Goal: Navigation & Orientation: Find specific page/section

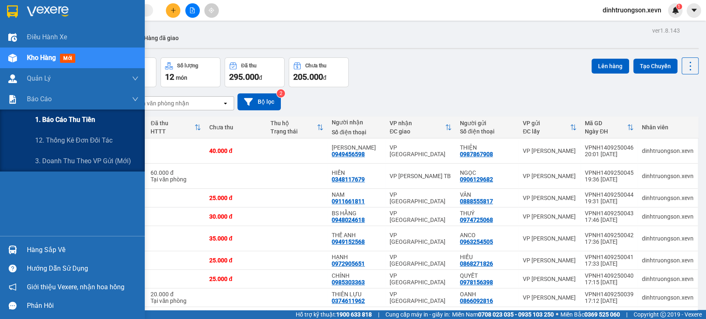
click at [63, 122] on span "1. Báo cáo thu tiền" at bounding box center [65, 120] width 60 height 10
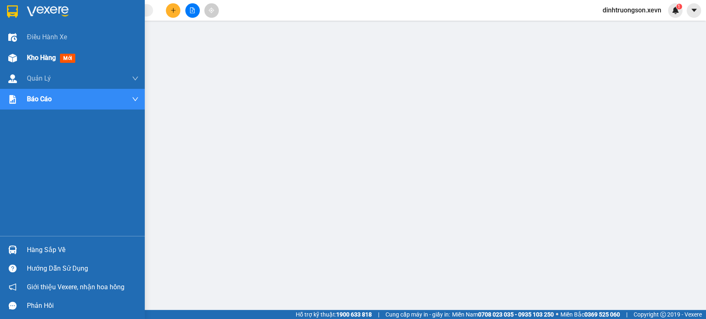
click at [41, 54] on span "Kho hàng" at bounding box center [41, 58] width 29 height 8
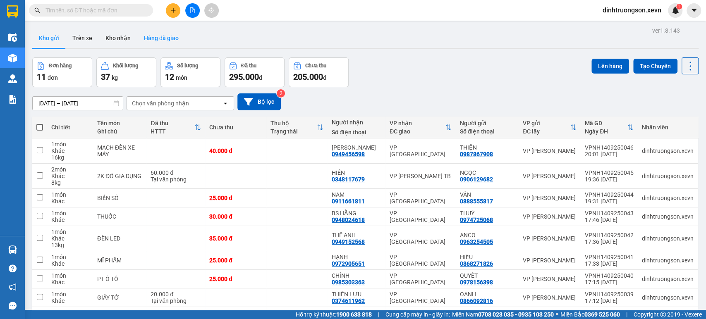
click at [155, 43] on button "Hàng đã giao" at bounding box center [161, 38] width 48 height 20
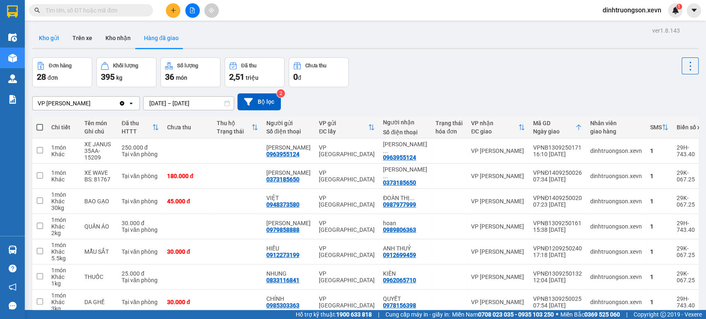
click at [52, 34] on button "Kho gửi" at bounding box center [48, 38] width 33 height 20
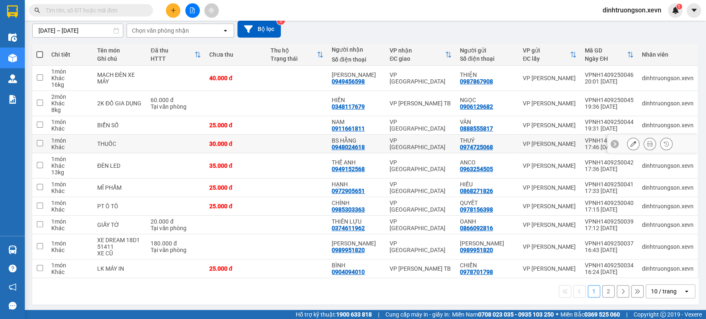
scroll to position [74, 0]
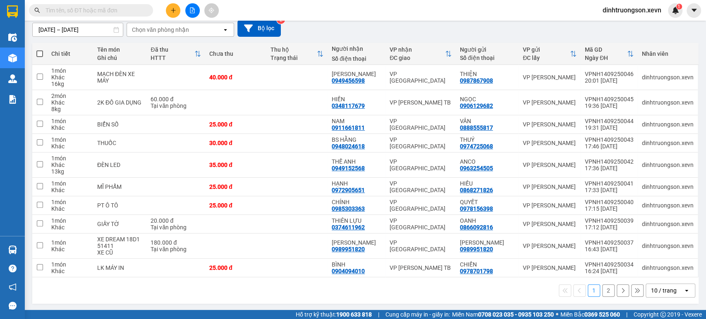
click at [651, 290] on div "10 / trang" at bounding box center [664, 290] width 26 height 8
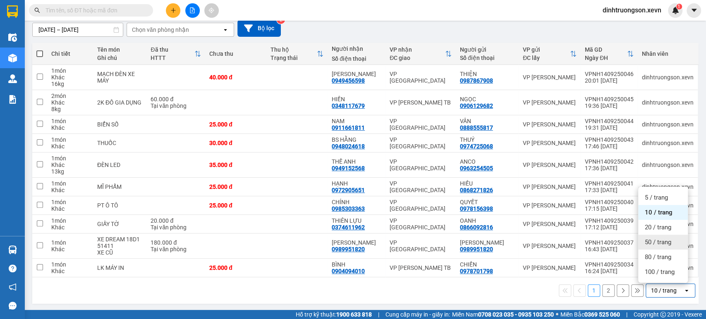
click at [661, 244] on span "50 / trang" at bounding box center [657, 242] width 26 height 8
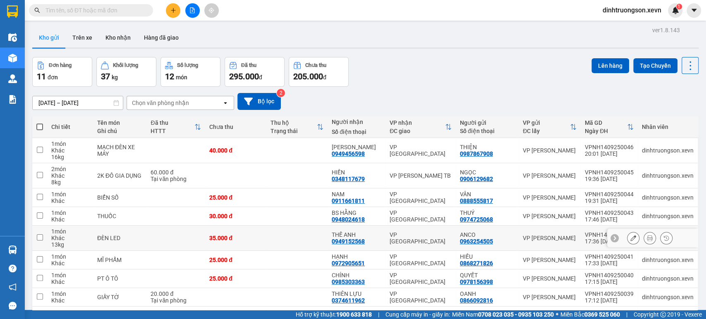
scroll to position [0, 0]
click at [80, 36] on button "Trên xe" at bounding box center [82, 38] width 33 height 20
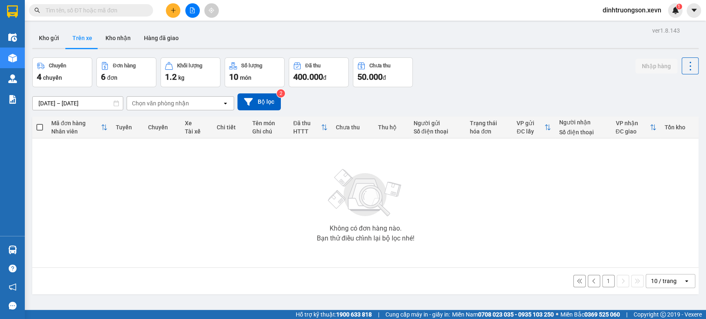
click at [153, 109] on div "Chọn văn phòng nhận" at bounding box center [174, 103] width 95 height 13
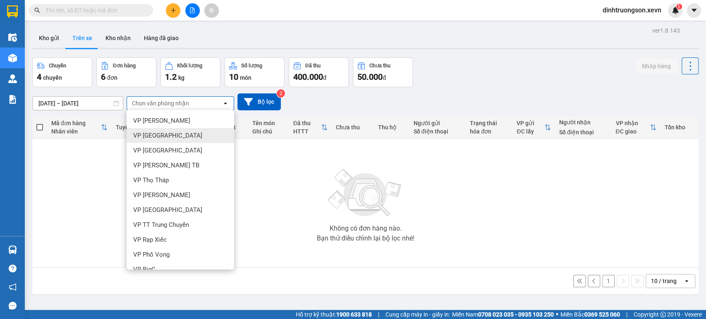
click at [42, 161] on div "Không có đơn hàng nào. Bạn thử điều chỉnh lại bộ lọc nhé!" at bounding box center [365, 203] width 658 height 124
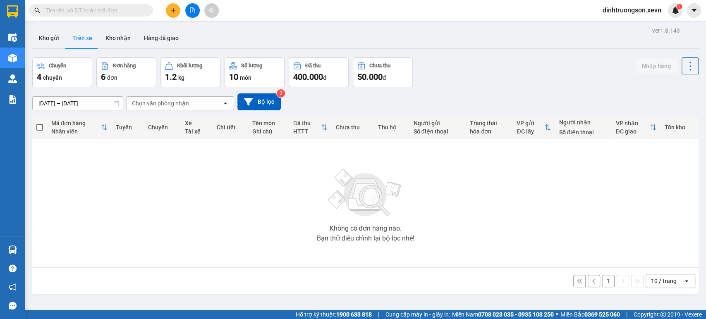
click at [170, 104] on div "Chọn văn phòng nhận" at bounding box center [160, 103] width 57 height 8
